Goal: Task Accomplishment & Management: Complete application form

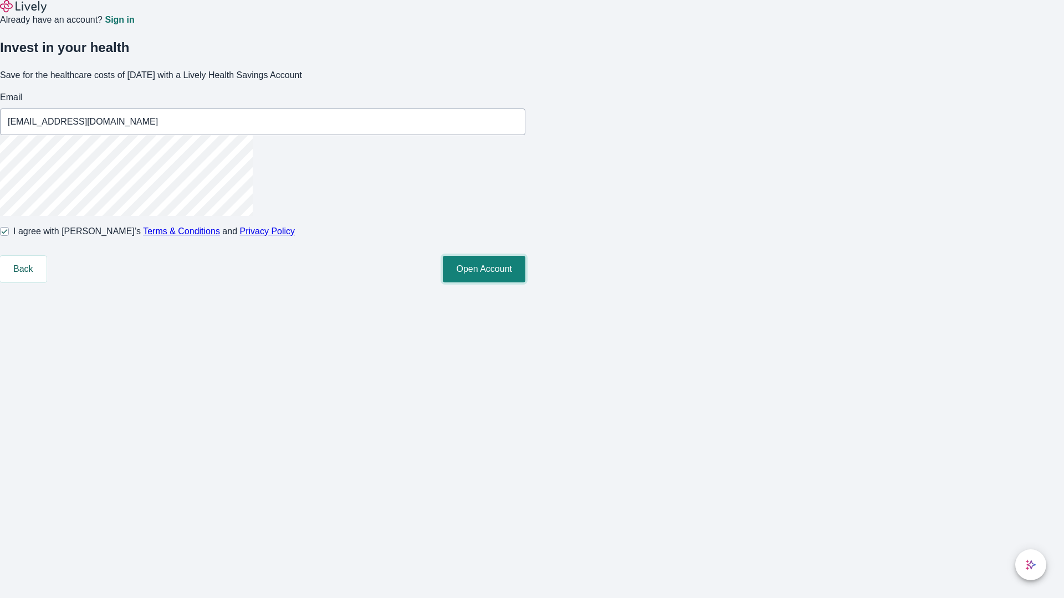
click at [525, 283] on button "Open Account" at bounding box center [484, 269] width 83 height 27
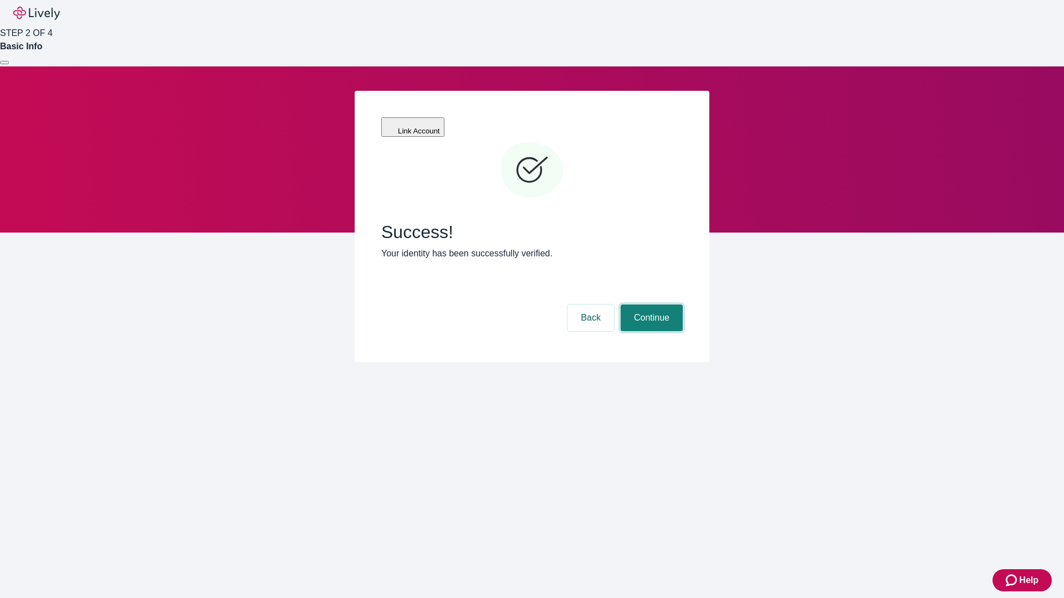
click at [650, 305] on button "Continue" at bounding box center [652, 318] width 62 height 27
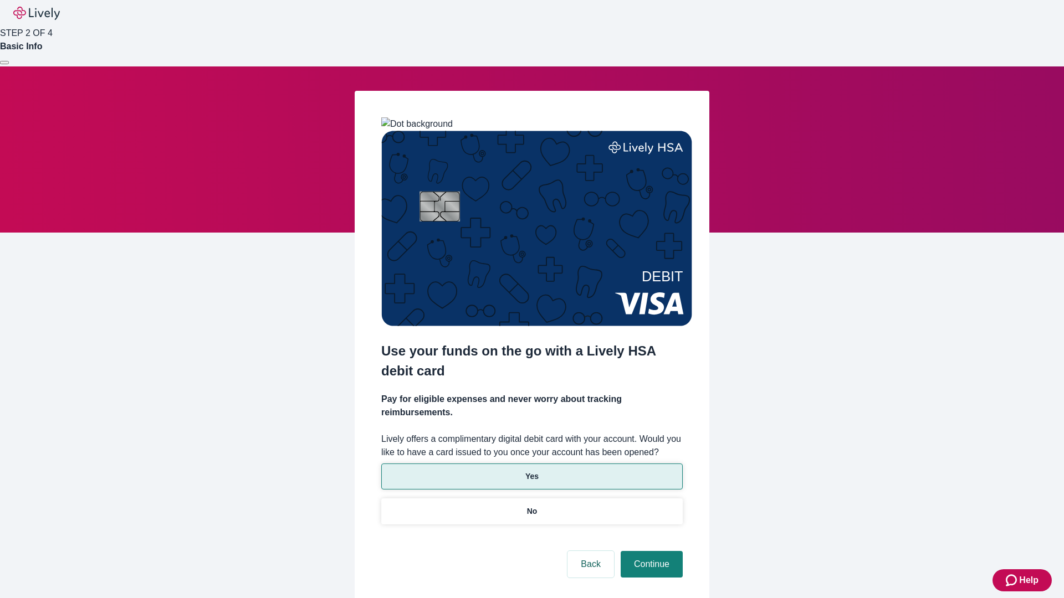
click at [531, 471] on p "Yes" at bounding box center [531, 477] width 13 height 12
click at [650, 551] on button "Continue" at bounding box center [652, 564] width 62 height 27
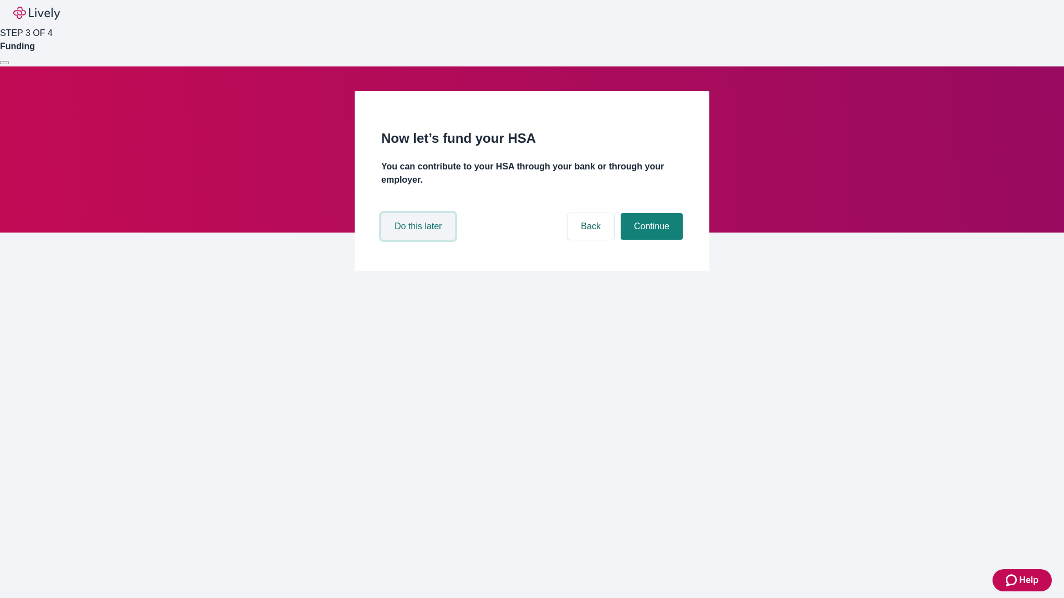
click at [419, 240] on button "Do this later" at bounding box center [418, 226] width 74 height 27
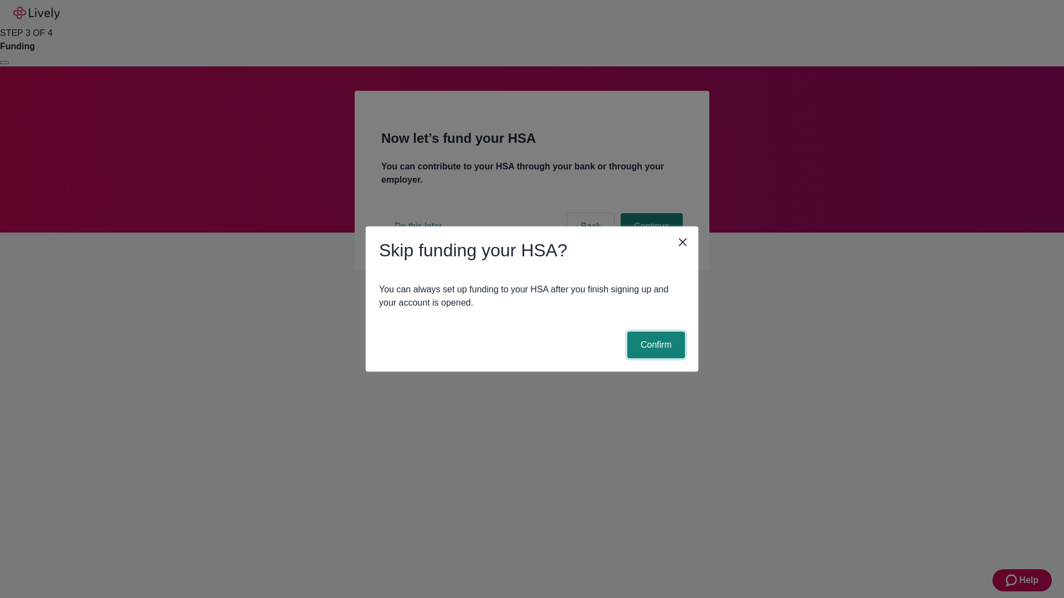
click at [654, 345] on button "Confirm" at bounding box center [656, 345] width 58 height 27
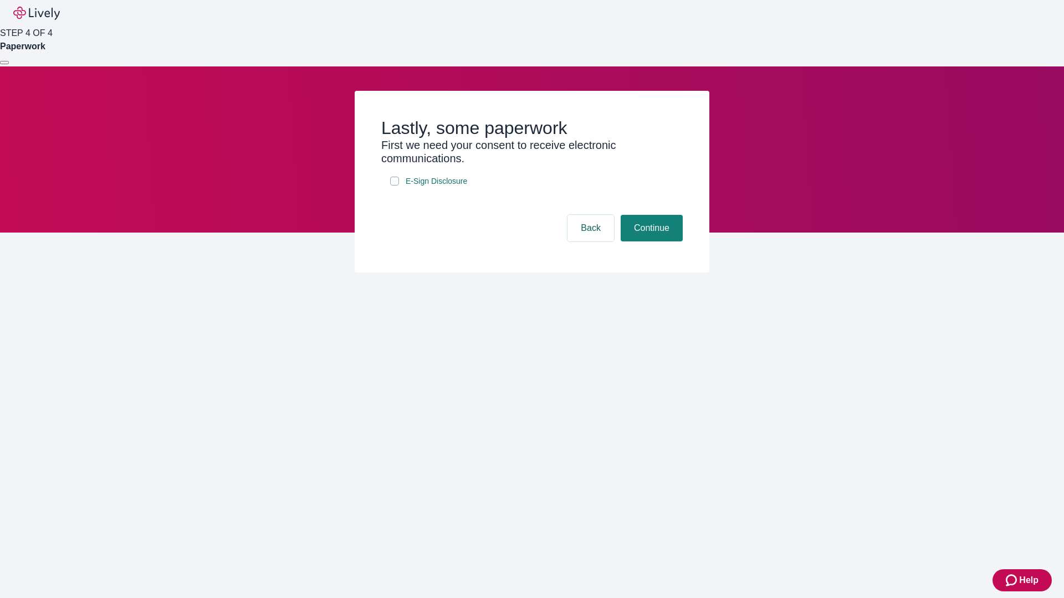
click at [395, 186] on input "E-Sign Disclosure" at bounding box center [394, 181] width 9 height 9
checkbox input "true"
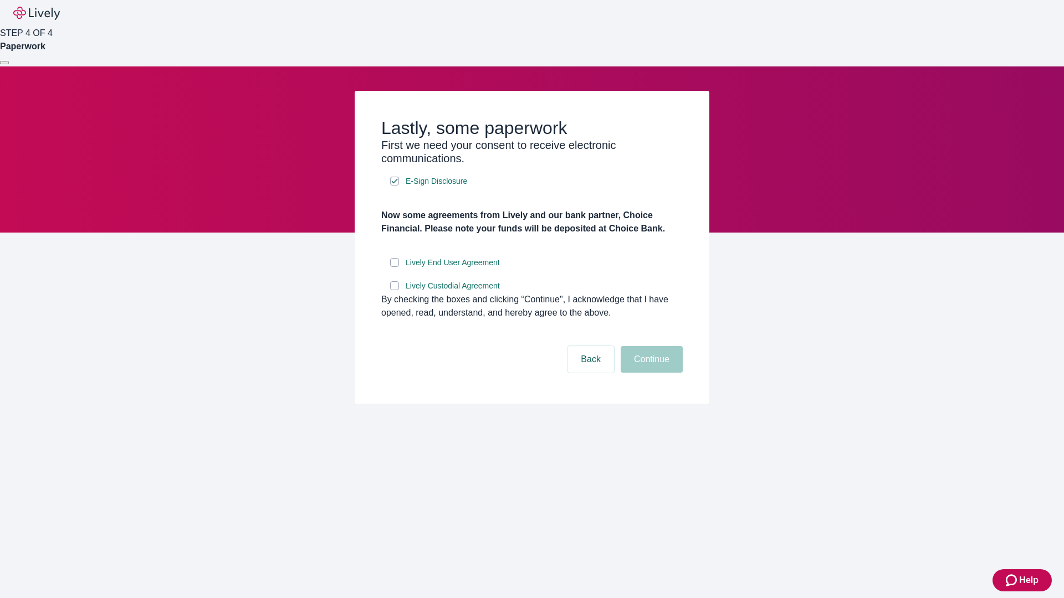
click at [395, 267] on input "Lively End User Agreement" at bounding box center [394, 262] width 9 height 9
checkbox input "true"
click at [395, 290] on input "Lively Custodial Agreement" at bounding box center [394, 285] width 9 height 9
checkbox input "true"
click at [650, 373] on button "Continue" at bounding box center [652, 359] width 62 height 27
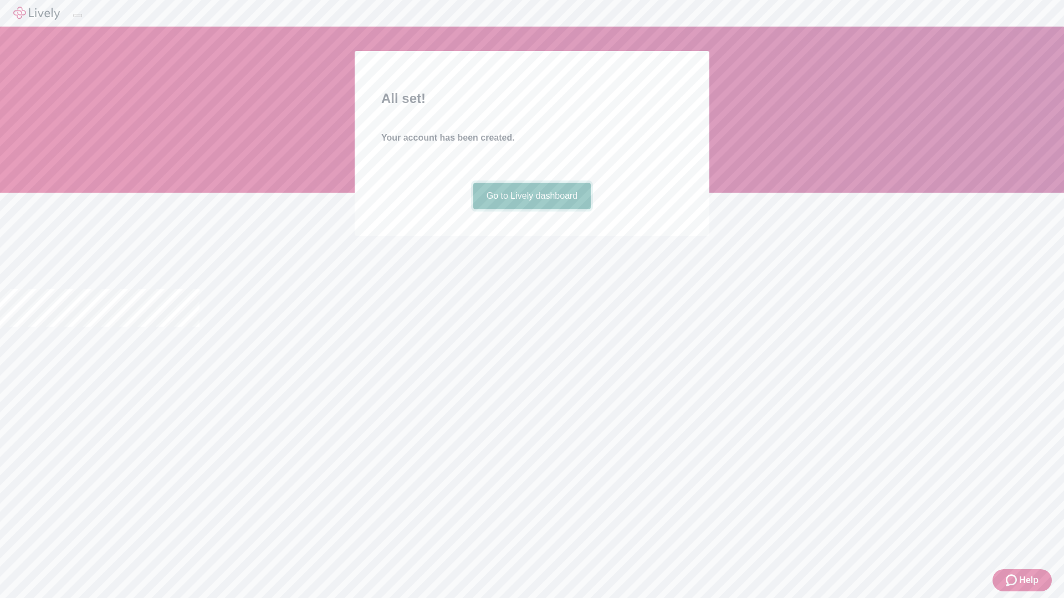
click at [531, 209] on link "Go to Lively dashboard" at bounding box center [532, 196] width 118 height 27
